Goal: Information Seeking & Learning: Learn about a topic

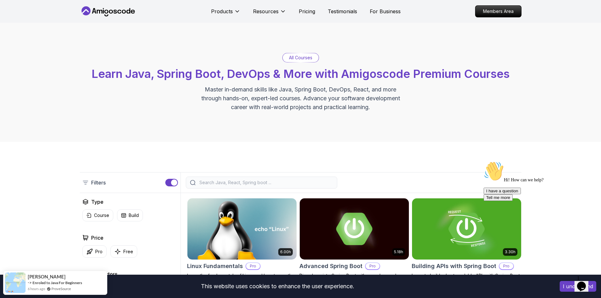
scroll to position [126, 0]
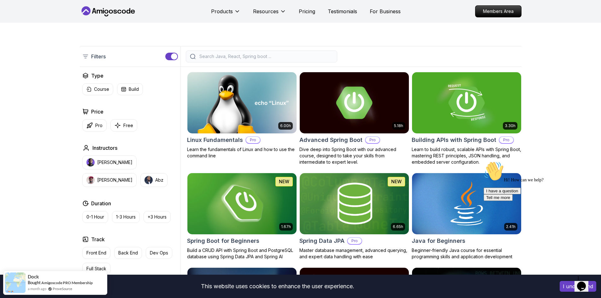
scroll to position [252, 0]
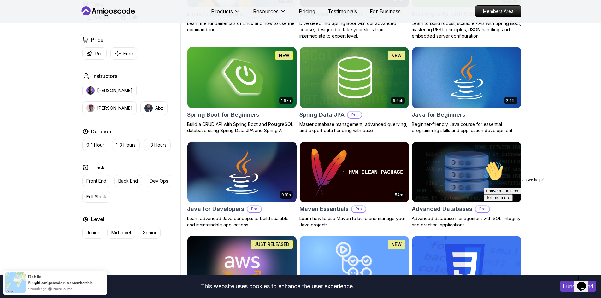
click at [238, 75] on img at bounding box center [241, 77] width 114 height 64
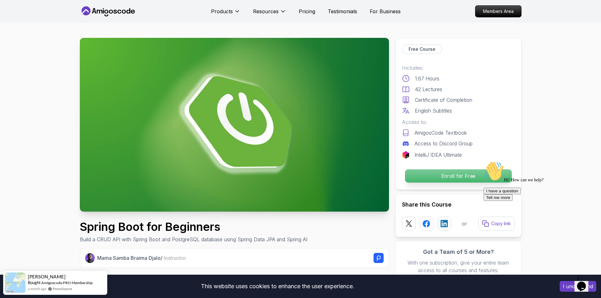
click at [448, 174] on p "Enroll for Free" at bounding box center [457, 175] width 107 height 13
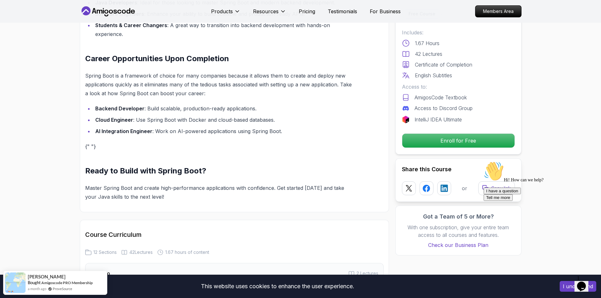
scroll to position [1238, 0]
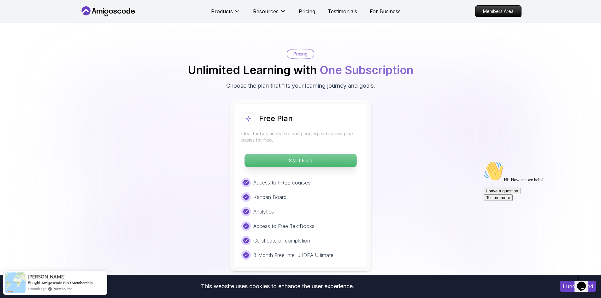
click at [285, 154] on p "Start Free" at bounding box center [300, 160] width 112 height 13
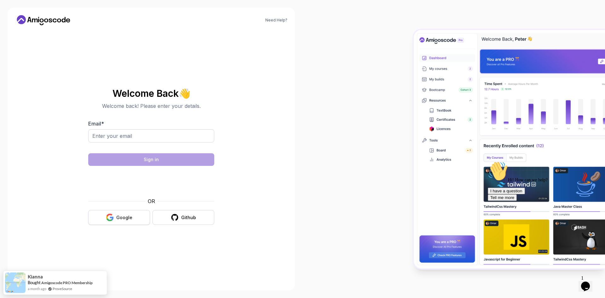
click at [112, 218] on icon "button" at bounding box center [112, 218] width 4 height 3
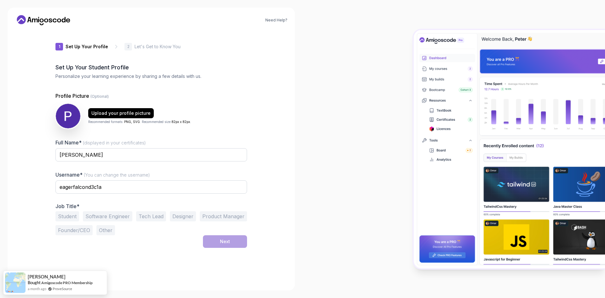
click at [388, 131] on div at bounding box center [454, 149] width 303 height 298
drag, startPoint x: 131, startPoint y: 189, endPoint x: 36, endPoint y: 181, distance: 94.9
click at [36, 181] on div "Need Help? 1 Set Up Your Profile 1 Set Up Your Profile 2 Let's Get to Know You …" at bounding box center [151, 149] width 287 height 283
type input "pedrolynch"
click at [96, 215] on button "Software Engineer" at bounding box center [107, 216] width 49 height 10
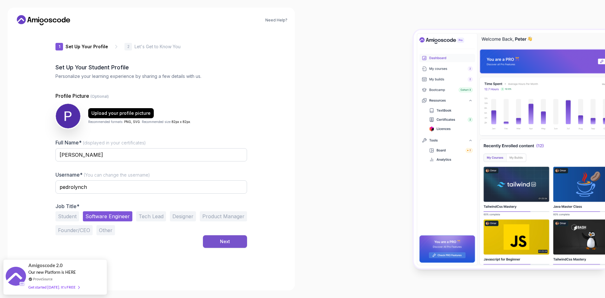
click at [226, 241] on div "Next" at bounding box center [225, 241] width 10 height 6
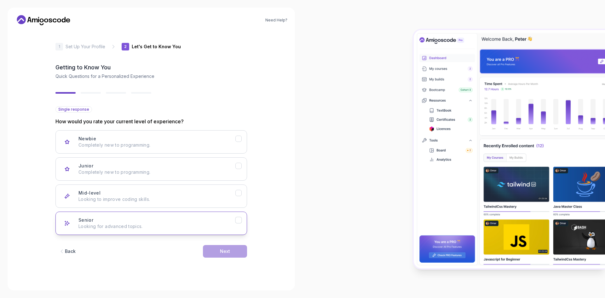
click at [239, 219] on icon "Senior" at bounding box center [239, 220] width 6 height 6
click at [221, 251] on div "Next" at bounding box center [225, 251] width 10 height 6
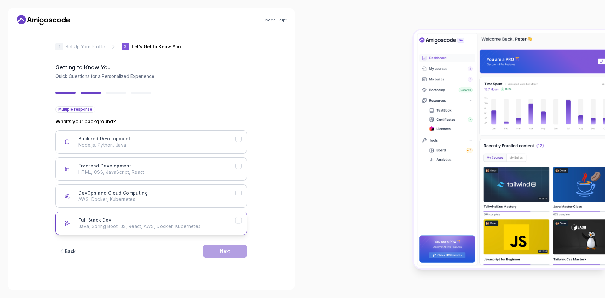
click at [242, 222] on div "Full Stack Dev" at bounding box center [238, 220] width 7 height 7
click at [228, 252] on div "Next" at bounding box center [225, 251] width 10 height 6
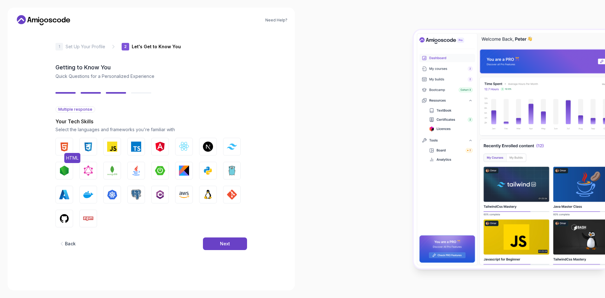
click at [65, 147] on img "button" at bounding box center [64, 147] width 10 height 10
click at [85, 146] on img "button" at bounding box center [88, 147] width 10 height 10
click at [116, 149] on img "button" at bounding box center [112, 147] width 10 height 10
click at [136, 147] on img "button" at bounding box center [136, 147] width 10 height 10
click at [158, 146] on img "button" at bounding box center [160, 147] width 10 height 10
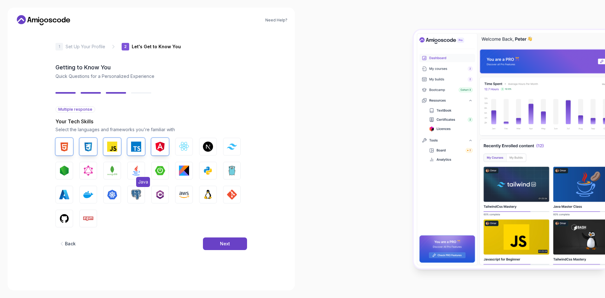
click at [133, 170] on img "button" at bounding box center [136, 171] width 10 height 10
click at [86, 192] on img "button" at bounding box center [88, 194] width 10 height 10
click at [107, 193] on img "button" at bounding box center [112, 194] width 10 height 10
click at [140, 194] on img "button" at bounding box center [136, 194] width 10 height 10
click at [232, 194] on img "button" at bounding box center [232, 194] width 10 height 10
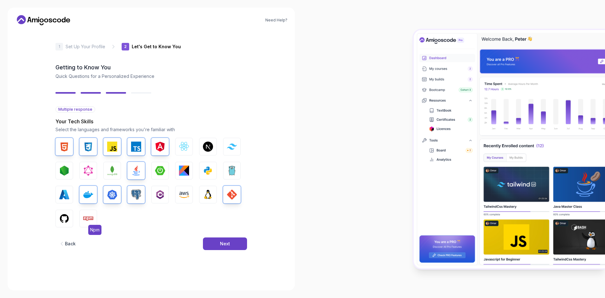
click at [85, 218] on img "button" at bounding box center [88, 218] width 10 height 10
click at [224, 244] on div "Next" at bounding box center [225, 244] width 10 height 6
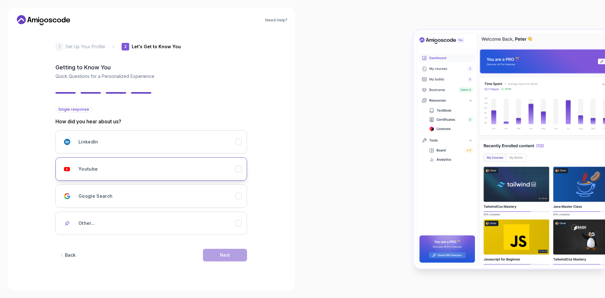
click at [242, 170] on button "Youtube" at bounding box center [151, 168] width 192 height 23
click at [226, 256] on div "Next" at bounding box center [225, 255] width 10 height 6
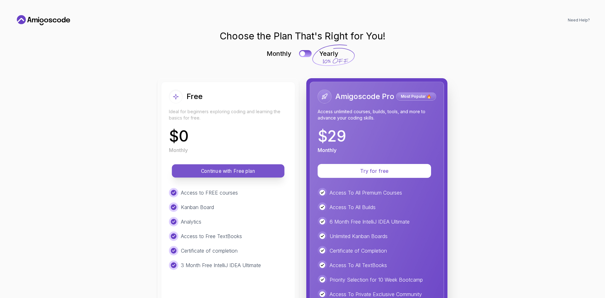
click at [232, 172] on p "Continue with Free plan" at bounding box center [228, 170] width 98 height 7
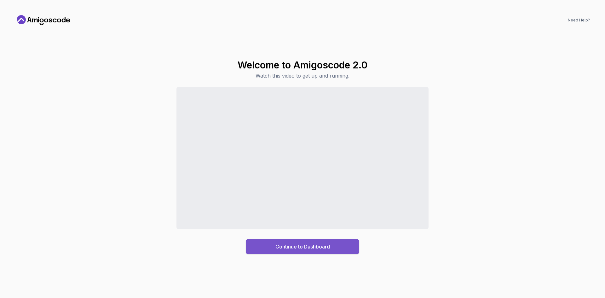
click at [293, 245] on div "Continue to Dashboard" at bounding box center [303, 247] width 55 height 8
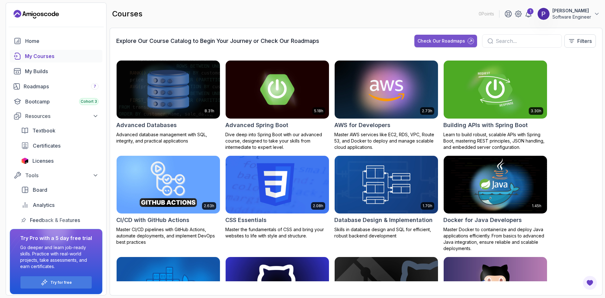
click at [435, 43] on div "Check Our Roadmaps" at bounding box center [442, 41] width 48 height 6
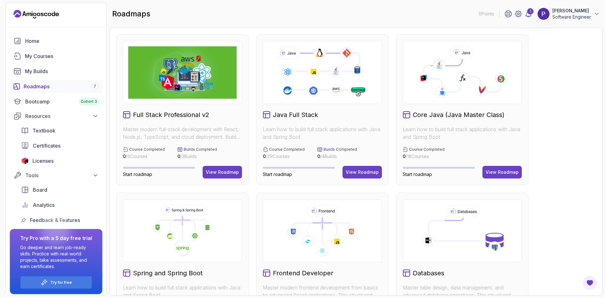
scroll to position [126, 0]
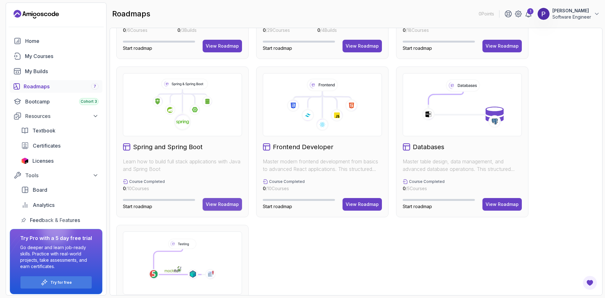
click at [215, 204] on div "View Roadmap" at bounding box center [222, 204] width 33 height 6
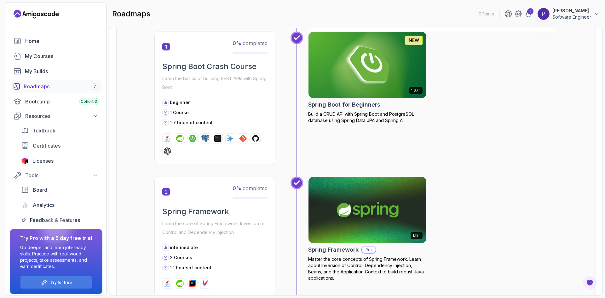
scroll to position [6, 0]
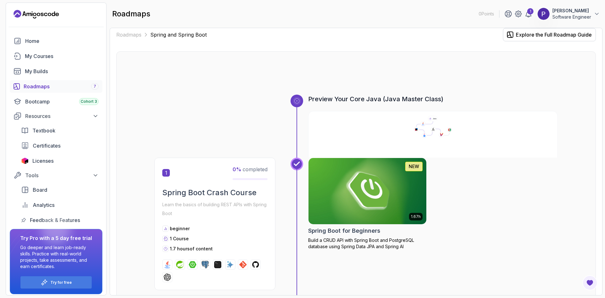
click at [417, 130] on icon at bounding box center [417, 129] width 6 height 5
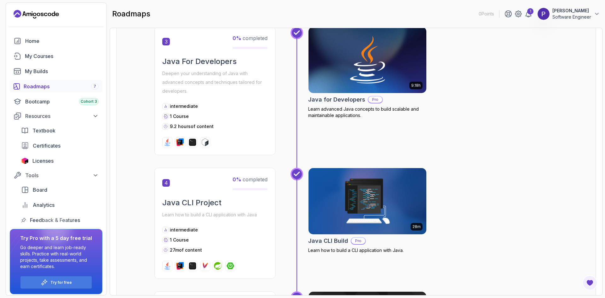
scroll to position [258, 0]
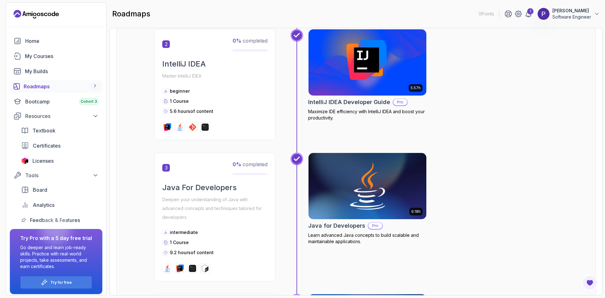
click at [485, 123] on div "5.57h IntelliJ IDEA Developer Guide Pro Maximize IDE efficiency with IntelliJ I…" at bounding box center [433, 84] width 250 height 111
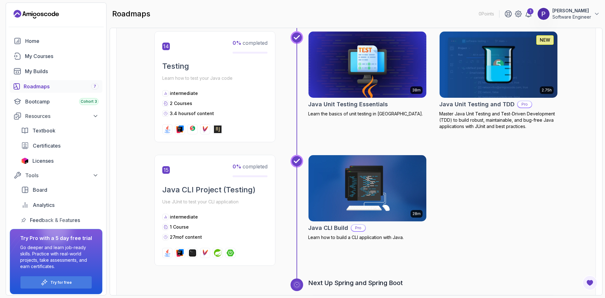
scroll to position [1993, 0]
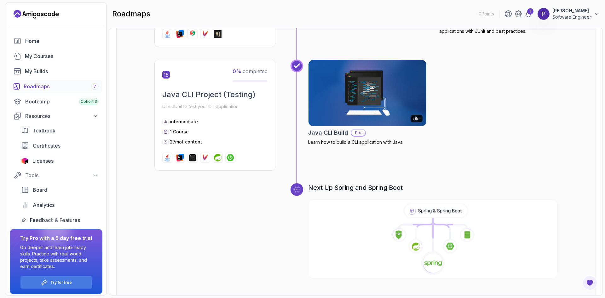
click at [436, 212] on icon at bounding box center [433, 239] width 251 height 72
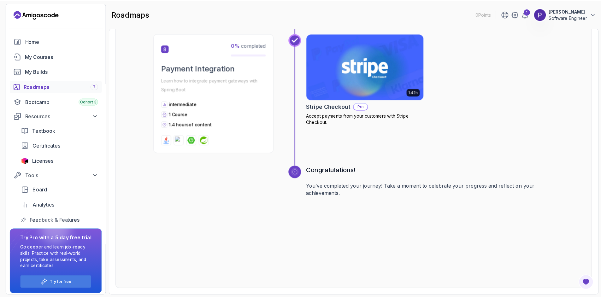
scroll to position [6, 0]
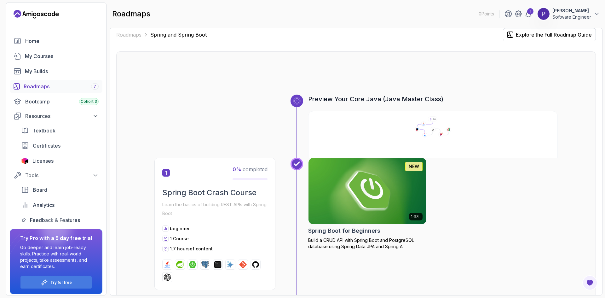
click at [351, 194] on img at bounding box center [368, 190] width 124 height 69
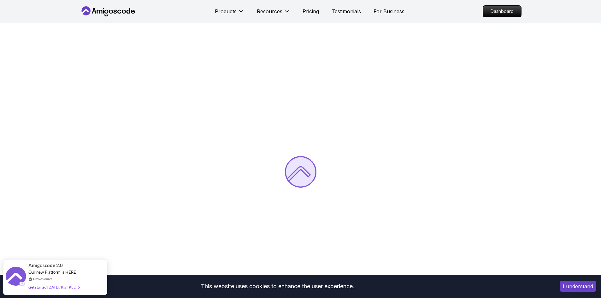
click at [571, 288] on button "I understand" at bounding box center [577, 286] width 37 height 11
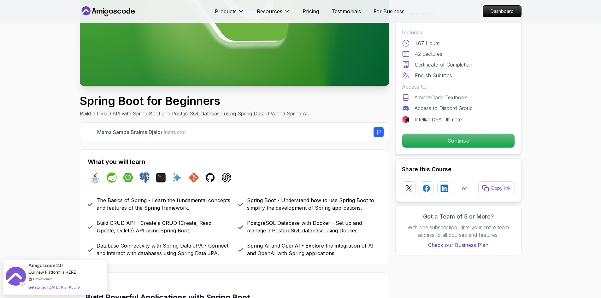
scroll to position [126, 0]
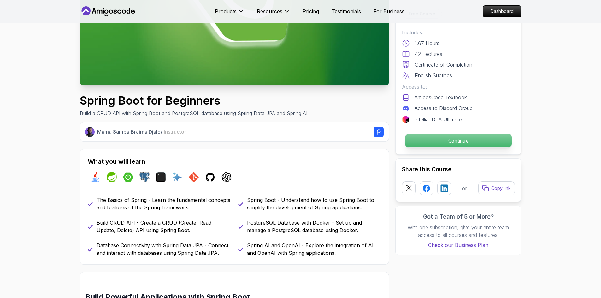
click at [444, 142] on p "Continue" at bounding box center [457, 140] width 107 height 13
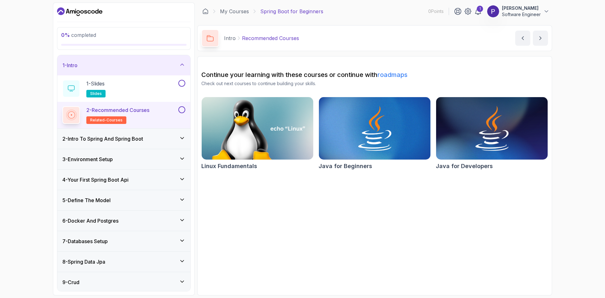
click at [104, 137] on h3 "2 - Intro To Spring And Spring Boot" at bounding box center [102, 139] width 81 height 8
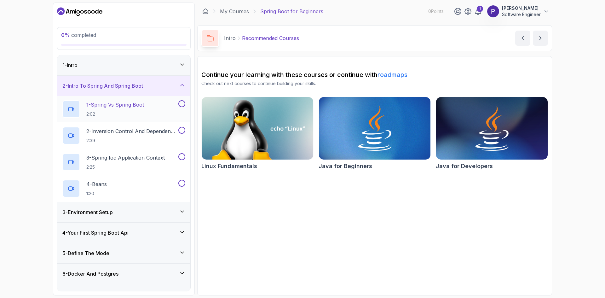
click at [107, 104] on p "1 - Spring Vs Spring Boot" at bounding box center [115, 105] width 58 height 8
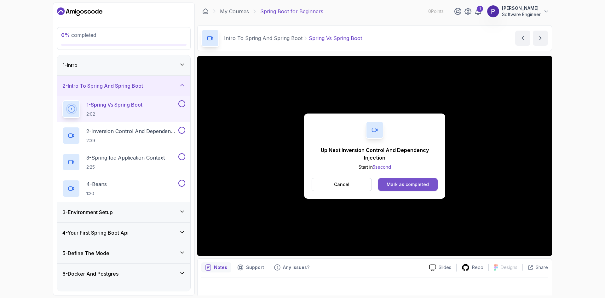
click at [404, 180] on button "Mark as completed" at bounding box center [408, 184] width 60 height 13
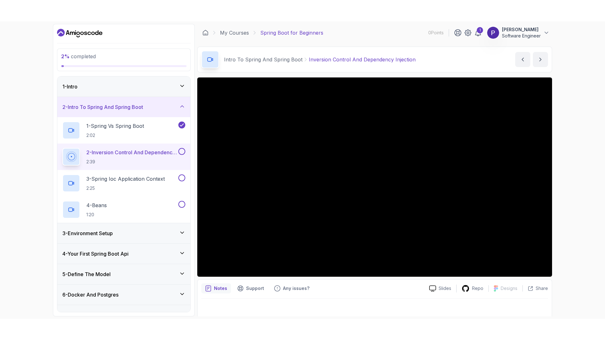
scroll to position [4, 0]
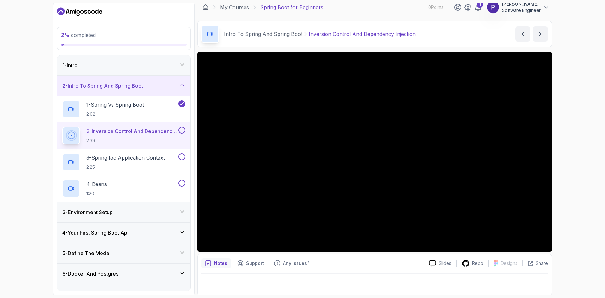
click at [123, 131] on p "2 - Inversion Control And Dependency Injection" at bounding box center [131, 131] width 91 height 8
click at [181, 129] on button at bounding box center [181, 130] width 7 height 7
click at [74, 136] on icon at bounding box center [71, 135] width 8 height 8
click at [181, 133] on icon at bounding box center [182, 130] width 6 height 6
click at [537, 34] on icon "next content" at bounding box center [540, 34] width 6 height 6
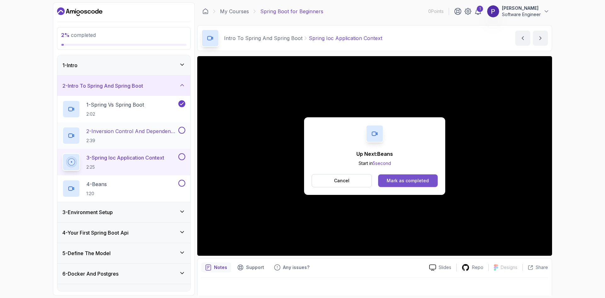
click at [396, 175] on button "Mark as completed" at bounding box center [408, 180] width 60 height 13
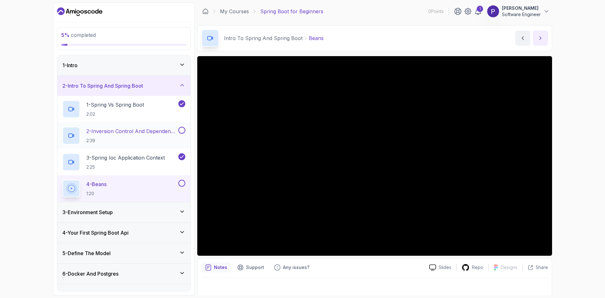
click at [540, 39] on icon "next content" at bounding box center [541, 38] width 2 height 3
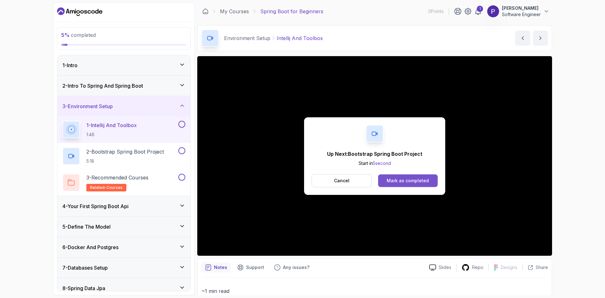
click at [413, 177] on button "Mark as completed" at bounding box center [408, 180] width 60 height 13
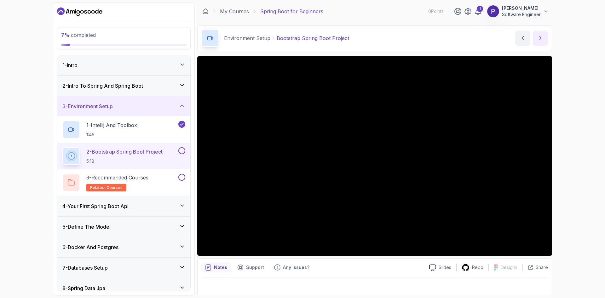
click at [542, 39] on icon "next content" at bounding box center [540, 38] width 6 height 6
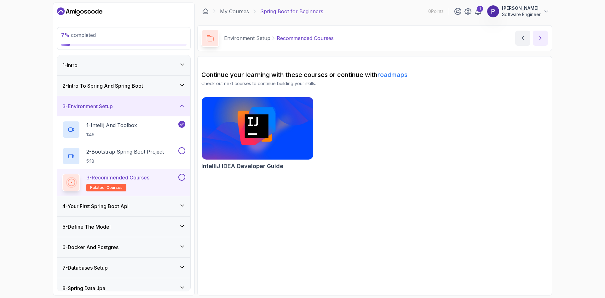
click at [543, 37] on icon "next content" at bounding box center [540, 38] width 6 height 6
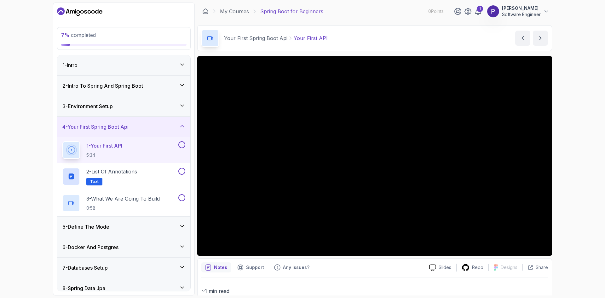
click at [182, 86] on icon at bounding box center [182, 85] width 6 height 6
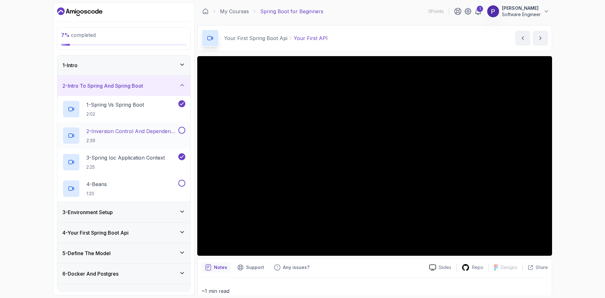
click at [183, 131] on button at bounding box center [181, 130] width 7 height 7
click at [183, 184] on button at bounding box center [181, 183] width 7 height 7
click at [100, 189] on h2 "4 - Beans 1:20" at bounding box center [96, 188] width 20 height 16
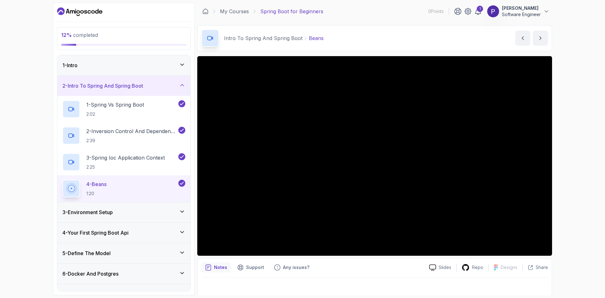
click at [357, 153] on div at bounding box center [374, 156] width 355 height 200
click at [523, 35] on icon "previous content" at bounding box center [523, 38] width 6 height 6
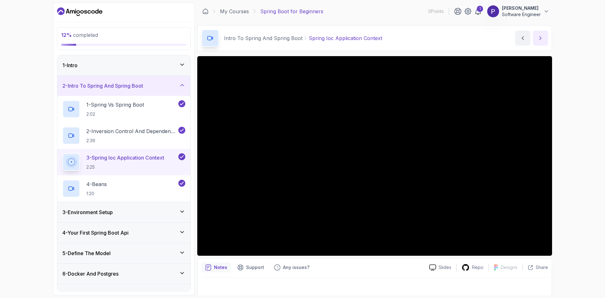
click at [543, 40] on icon "next content" at bounding box center [540, 38] width 6 height 6
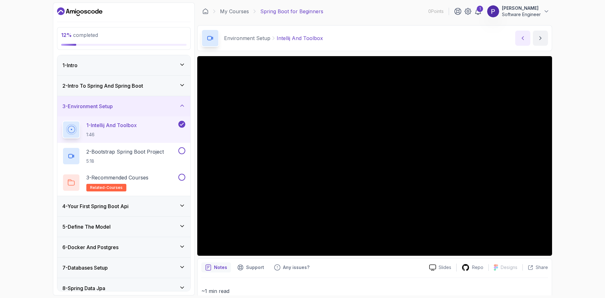
click at [520, 38] on icon "previous content" at bounding box center [523, 38] width 6 height 6
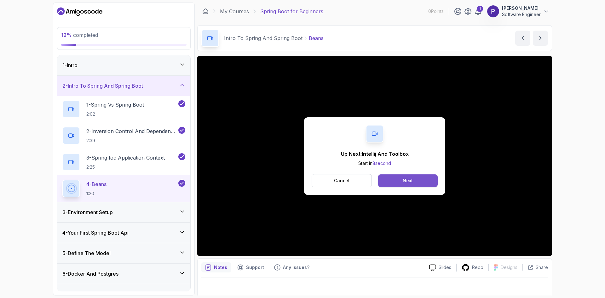
click at [403, 177] on div "Next" at bounding box center [408, 180] width 10 height 6
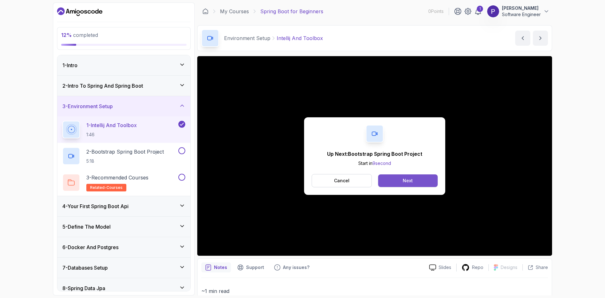
click at [398, 177] on button "Next" at bounding box center [408, 180] width 60 height 13
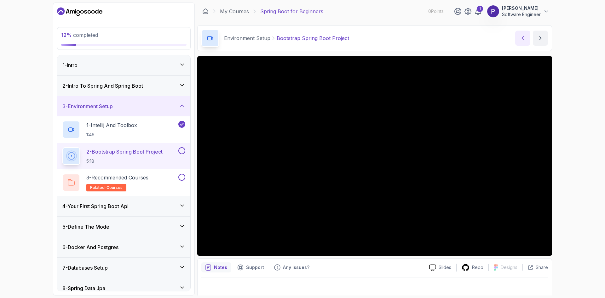
click at [525, 37] on icon "previous content" at bounding box center [523, 38] width 6 height 6
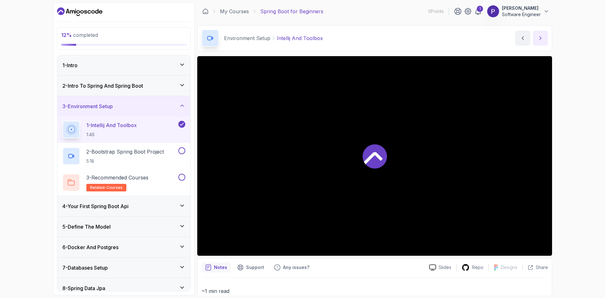
click at [538, 36] on icon "next content" at bounding box center [540, 38] width 6 height 6
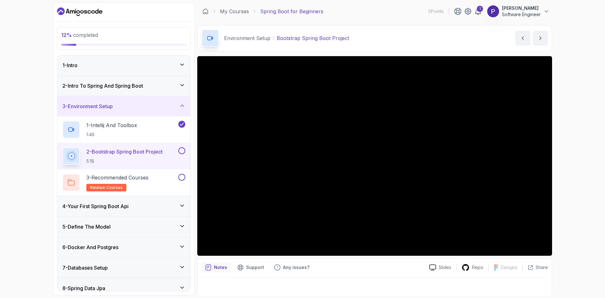
click at [136, 150] on p "2 - Bootstrap Spring Boot Project" at bounding box center [124, 152] width 76 height 8
click at [73, 158] on icon at bounding box center [71, 156] width 8 height 8
click at [522, 35] on icon "previous content" at bounding box center [523, 38] width 6 height 6
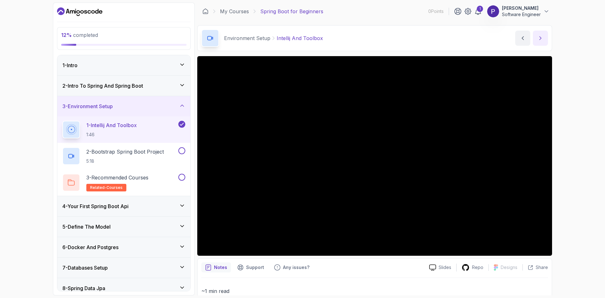
click at [540, 40] on icon "next content" at bounding box center [540, 38] width 6 height 6
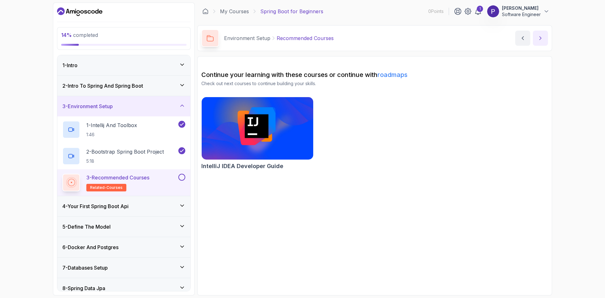
click at [538, 36] on icon "next content" at bounding box center [540, 38] width 6 height 6
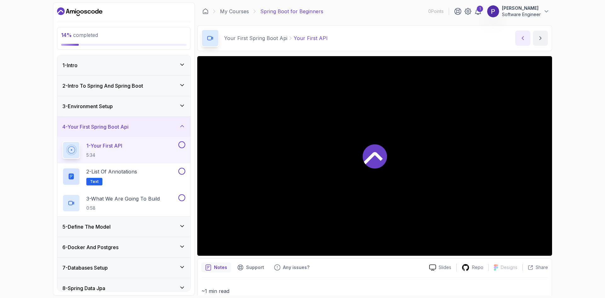
click at [523, 39] on icon "previous content" at bounding box center [523, 38] width 6 height 6
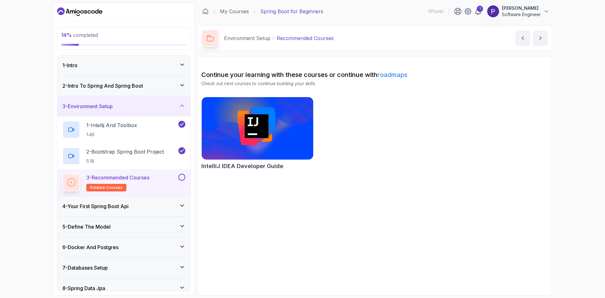
click at [119, 179] on p "3 - Recommended Courses" at bounding box center [117, 178] width 63 height 8
click at [69, 180] on rect at bounding box center [71, 182] width 5 height 5
click at [520, 38] on icon "previous content" at bounding box center [523, 38] width 6 height 6
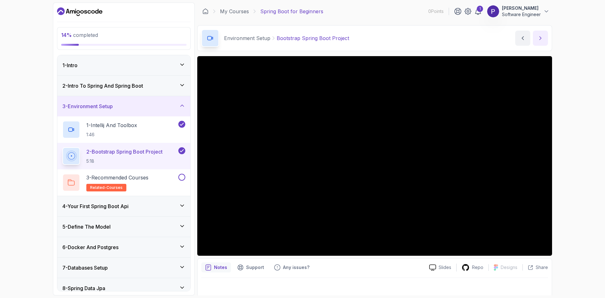
click at [541, 39] on icon "next content" at bounding box center [540, 38] width 6 height 6
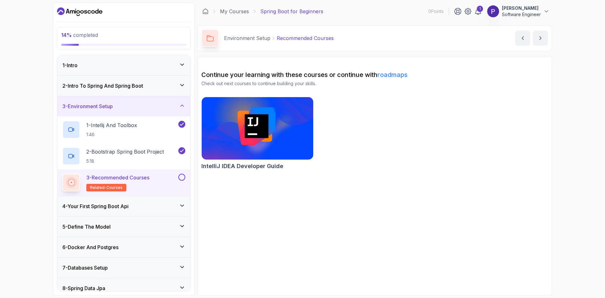
click at [132, 178] on p "3 - Recommended Courses" at bounding box center [117, 178] width 63 height 8
click at [180, 107] on icon at bounding box center [182, 105] width 6 height 6
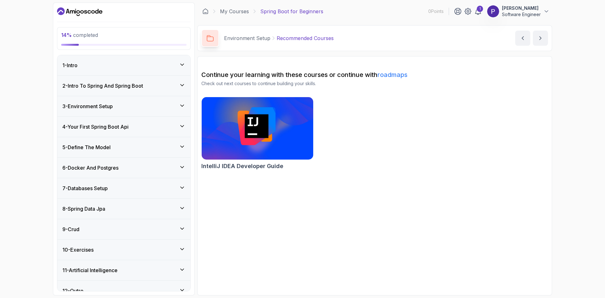
click at [180, 107] on icon at bounding box center [182, 105] width 6 height 6
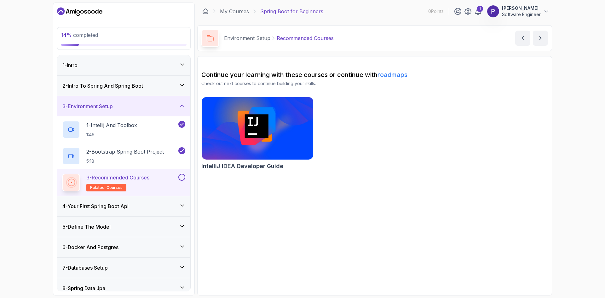
click at [117, 177] on p "3 - Recommended Courses" at bounding box center [117, 178] width 63 height 8
click at [260, 128] on img at bounding box center [257, 129] width 117 height 66
click at [538, 38] on icon "next content" at bounding box center [540, 38] width 6 height 6
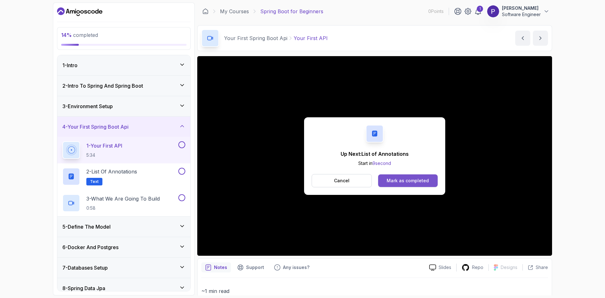
click at [399, 180] on div "Mark as completed" at bounding box center [408, 180] width 42 height 6
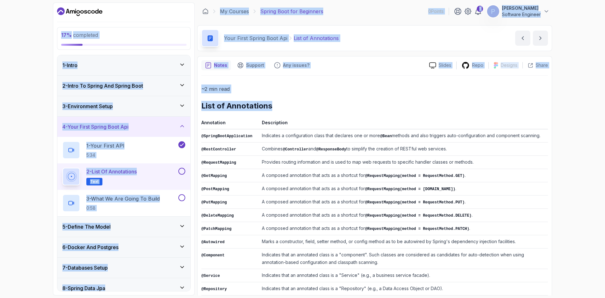
click at [557, 89] on div "17 % completed 1 - Intro 2 - Intro To Spring And Spring Boot 3 - Environment Se…" at bounding box center [302, 149] width 605 height 298
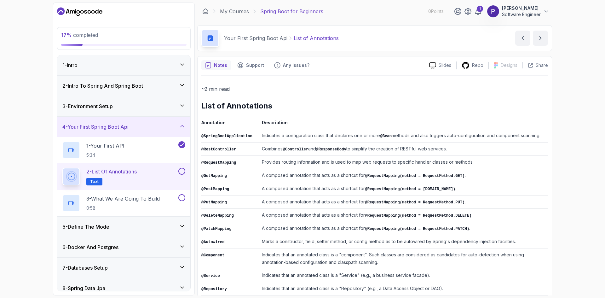
click at [108, 171] on p "2 - List of Annotations" at bounding box center [111, 172] width 50 height 8
click at [183, 170] on button at bounding box center [181, 171] width 7 height 7
click at [538, 38] on icon "next content" at bounding box center [540, 38] width 6 height 6
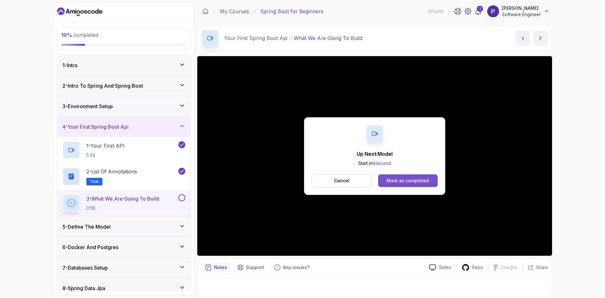
click at [418, 174] on button "Mark as completed" at bounding box center [408, 180] width 60 height 13
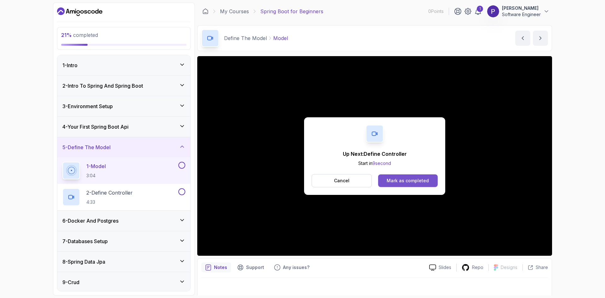
click at [411, 181] on div "Mark as completed" at bounding box center [408, 180] width 42 height 6
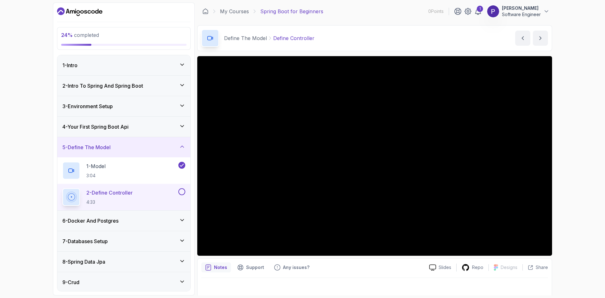
click at [224, 29] on div "Define The Model Define Controller Define Controller by nelson" at bounding box center [374, 38] width 355 height 26
click at [54, 81] on div "24 % completed 1 - Intro 2 - Intro To Spring And Spring Boot 3 - Environment Se…" at bounding box center [124, 149] width 142 height 293
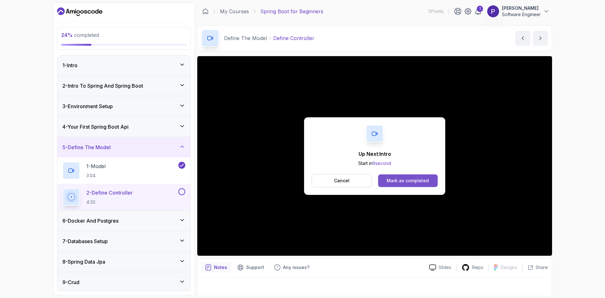
click at [400, 182] on div "Mark as completed" at bounding box center [408, 180] width 42 height 6
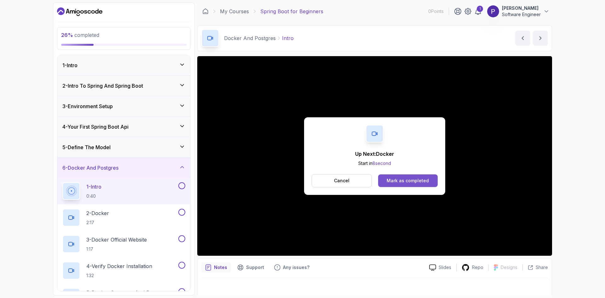
click at [399, 179] on div "Mark as completed" at bounding box center [408, 180] width 42 height 6
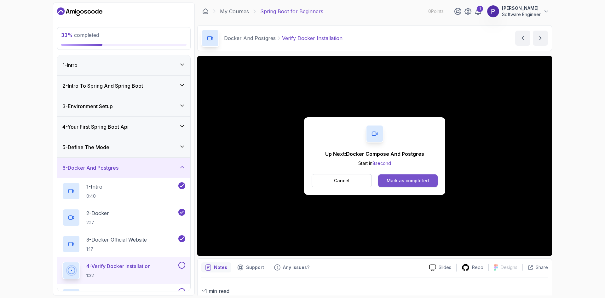
click at [400, 182] on div "Mark as completed" at bounding box center [408, 180] width 42 height 6
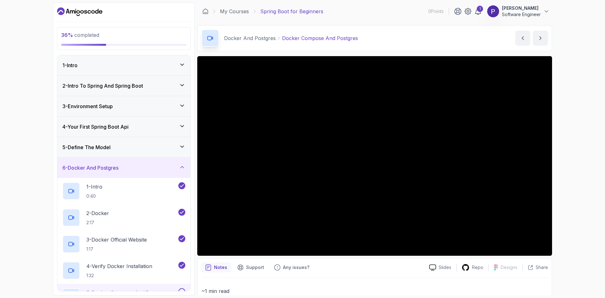
scroll to position [220, 0]
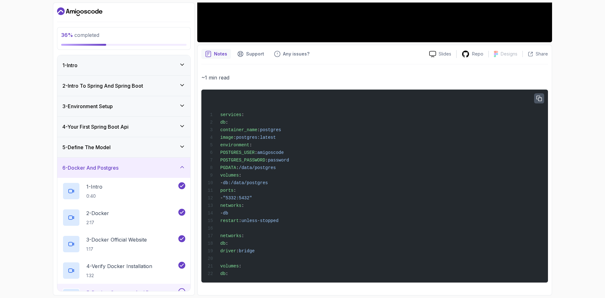
click at [539, 96] on icon "button" at bounding box center [540, 99] width 6 height 6
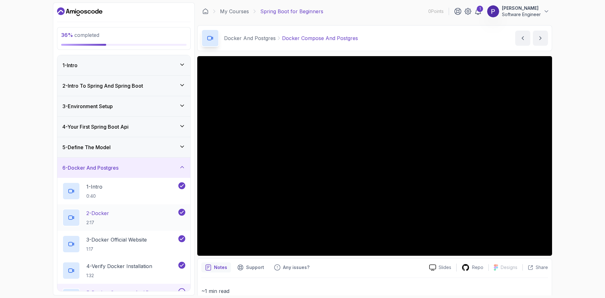
click at [163, 224] on div "2 - Docker 2:17" at bounding box center [119, 218] width 115 height 18
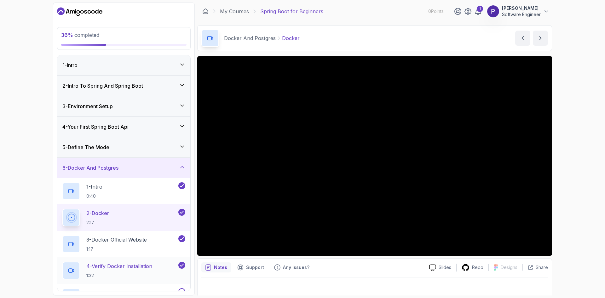
scroll to position [126, 0]
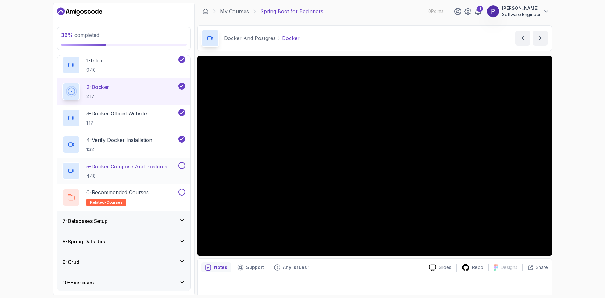
click at [115, 166] on p "5 - Docker Compose And Postgres" at bounding box center [126, 167] width 81 height 8
